Goal: Task Accomplishment & Management: Manage account settings

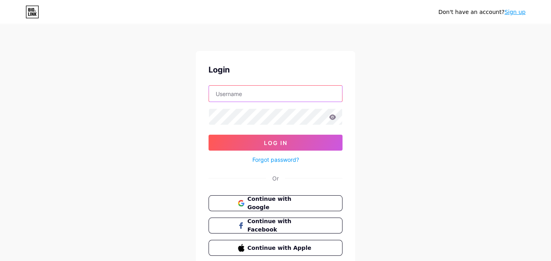
click at [256, 88] on input "text" at bounding box center [275, 94] width 133 height 16
paste input "cruzeirodosul"
type input "cruzeirodosul"
click at [335, 118] on icon at bounding box center [333, 117] width 7 height 5
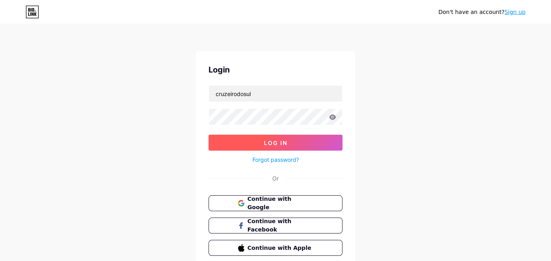
click at [315, 142] on button "Log In" at bounding box center [276, 143] width 134 height 16
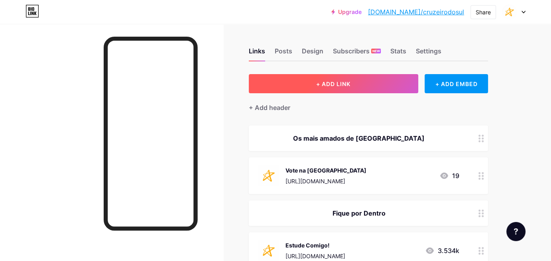
click at [379, 82] on button "+ ADD LINK" at bounding box center [334, 83] width 170 height 19
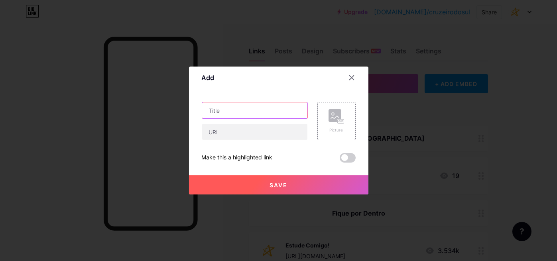
click at [257, 110] on input "text" at bounding box center [254, 111] width 105 height 16
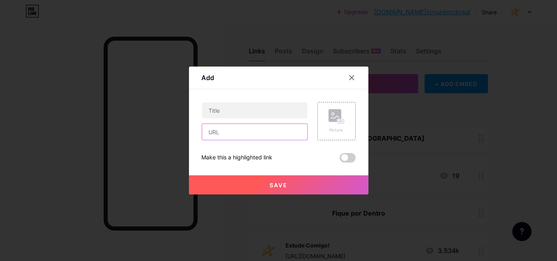
click at [241, 130] on input "text" at bounding box center [254, 132] width 105 height 16
paste input "[URL][DOMAIN_NAME]"
click at [270, 134] on input "[URL][DOMAIN_NAME]" at bounding box center [254, 132] width 105 height 16
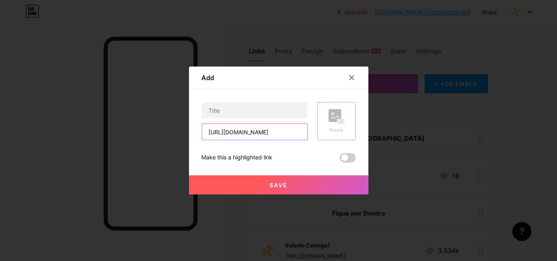
type input "[URL][DOMAIN_NAME]"
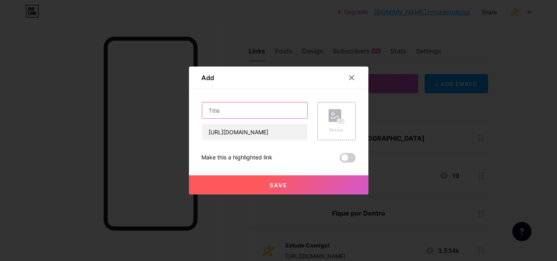
click at [245, 112] on input "text" at bounding box center [254, 111] width 105 height 16
paste input "menção honrosa do Instituto de Arquitetos do [GEOGRAPHIC_DATA]"
drag, startPoint x: 255, startPoint y: 110, endPoint x: 173, endPoint y: 114, distance: 81.9
click at [173, 114] on div "Add Content YouTube Play YouTube video without leaving your page. ADD Vimeo Pla…" at bounding box center [278, 130] width 557 height 261
click at [210, 111] on input "menção honrosa do Instituto de Arquitetos do [GEOGRAPHIC_DATA]" at bounding box center [254, 111] width 105 height 16
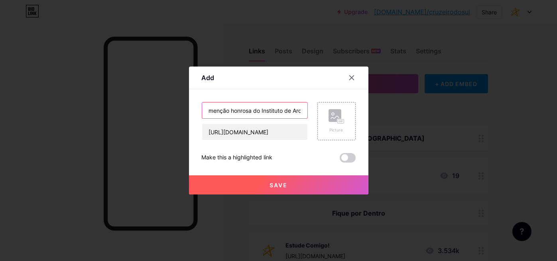
click at [219, 109] on input "menção honrosa do Instituto de Arquitetos do [GEOGRAPHIC_DATA]" at bounding box center [254, 111] width 105 height 16
click at [204, 111] on input "menção honrosa do Instituto de Arquitetos do [GEOGRAPHIC_DATA]" at bounding box center [254, 111] width 105 height 16
click at [210, 111] on input "menção honrosa do Instituto de Arquitetos do [GEOGRAPHIC_DATA]" at bounding box center [254, 111] width 105 height 16
type input "[PERSON_NAME] recebe menção honrosa do IAB"
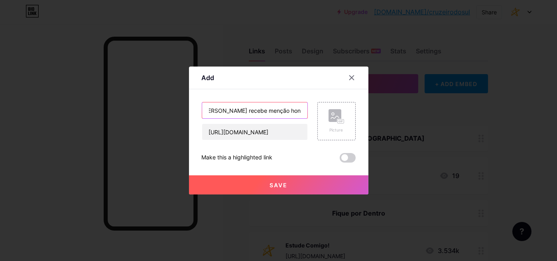
scroll to position [0, 0]
click at [286, 111] on input "[PERSON_NAME] recebe menção honrosa do IAB" at bounding box center [254, 111] width 105 height 16
drag, startPoint x: 214, startPoint y: 111, endPoint x: 310, endPoint y: 111, distance: 95.4
click at [310, 111] on div "Aluna recebe menção honrosa do IAB [URL][DOMAIN_NAME] Picture" at bounding box center [279, 121] width 154 height 38
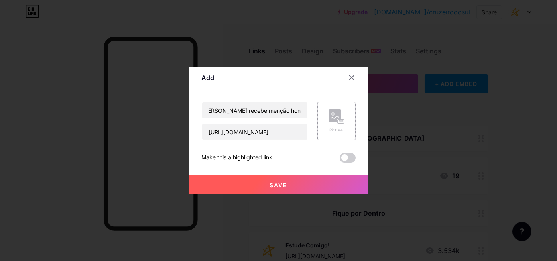
click at [338, 123] on rect at bounding box center [341, 122] width 6 height 4
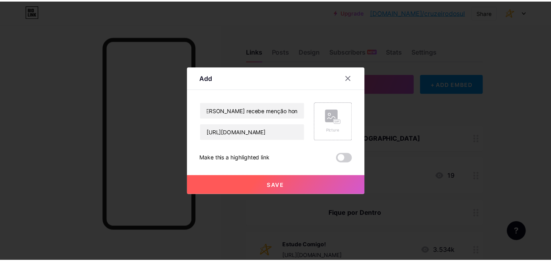
scroll to position [0, 0]
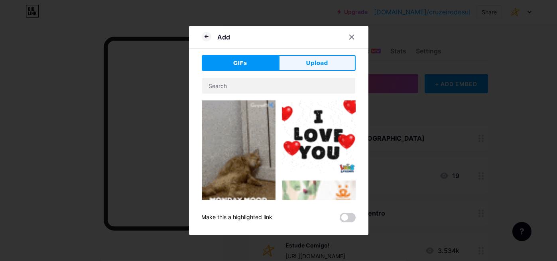
click at [307, 61] on span "Upload" at bounding box center [317, 63] width 22 height 8
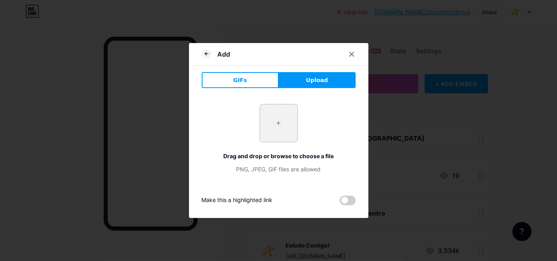
click at [267, 124] on input "file" at bounding box center [279, 124] width 38 height 38
type input "C:\fakepath\cruzeiro (1) 3.png"
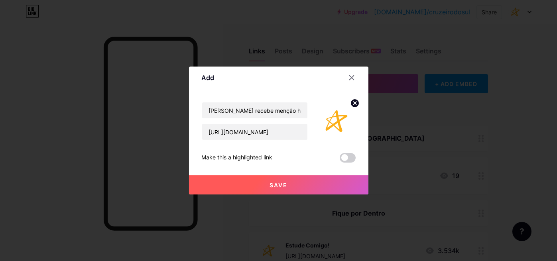
click at [308, 192] on button "Save" at bounding box center [279, 185] width 180 height 19
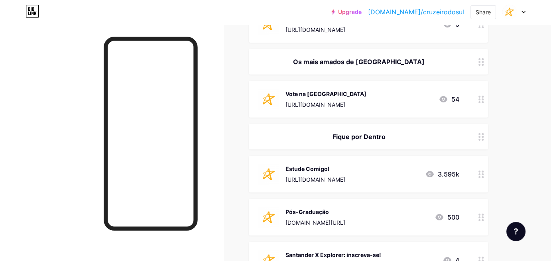
scroll to position [80, 0]
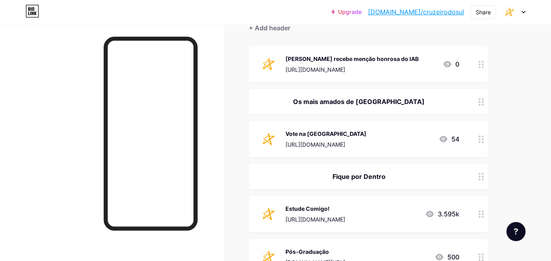
drag, startPoint x: 349, startPoint y: 67, endPoint x: 357, endPoint y: 152, distance: 86.2
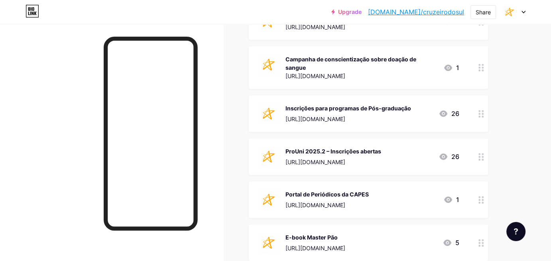
scroll to position [359, 0]
click at [381, 77] on div "[URL][DOMAIN_NAME]" at bounding box center [362, 75] width 152 height 8
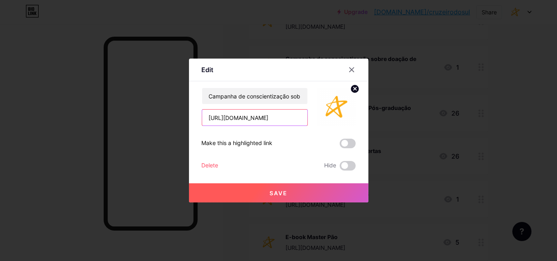
click at [248, 113] on input "[URL][DOMAIN_NAME]" at bounding box center [254, 118] width 105 height 16
click at [212, 169] on div "Delete" at bounding box center [210, 166] width 17 height 10
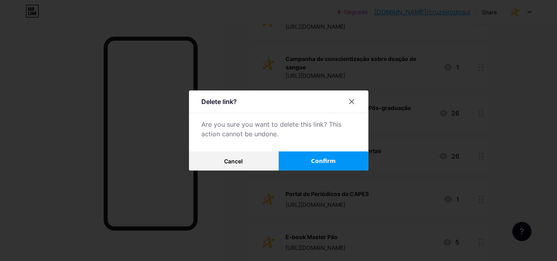
click at [213, 167] on button "Cancel" at bounding box center [234, 161] width 90 height 19
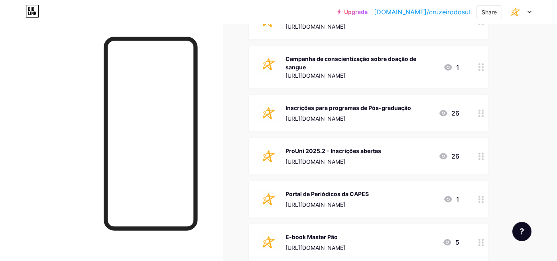
click at [208, 166] on div at bounding box center [111, 154] width 223 height 261
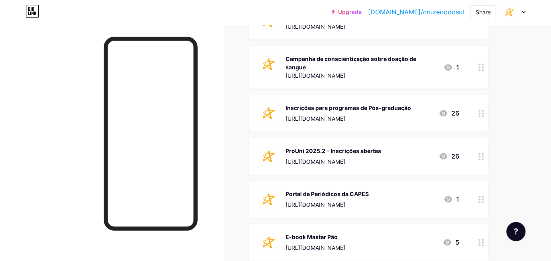
click at [371, 68] on div "Campanha de conscientização sobre doação de sangue" at bounding box center [362, 63] width 152 height 17
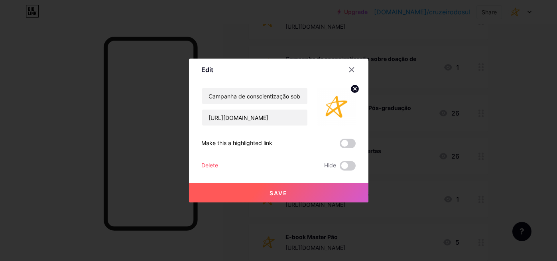
click at [210, 165] on div "Delete" at bounding box center [210, 166] width 17 height 10
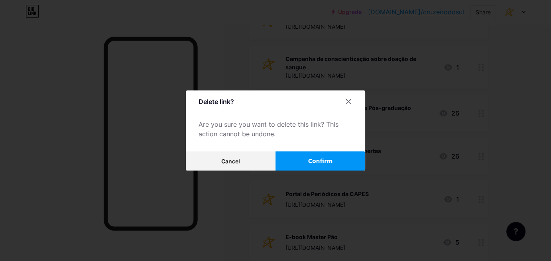
drag, startPoint x: 296, startPoint y: 159, endPoint x: 326, endPoint y: 151, distance: 31.3
click at [296, 159] on button "Confirm" at bounding box center [321, 161] width 90 height 19
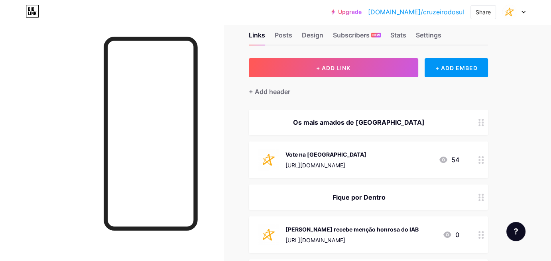
scroll to position [0, 0]
